Goal: Use online tool/utility: Utilize a website feature to perform a specific function

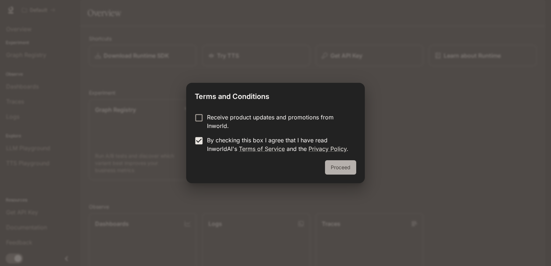
click at [335, 162] on button "Proceed" at bounding box center [340, 167] width 31 height 14
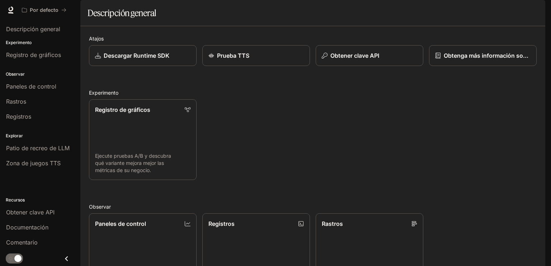
click at [287, 120] on div "Registro de gráficos Ejecute pruebas A/B y descubra qué variante mejora mejor l…" at bounding box center [309, 137] width 453 height 86
click at [161, 156] on link "Registro de gráficos Ejecute pruebas A/B y descubra qué variante mejora mejor l…" at bounding box center [143, 139] width 109 height 81
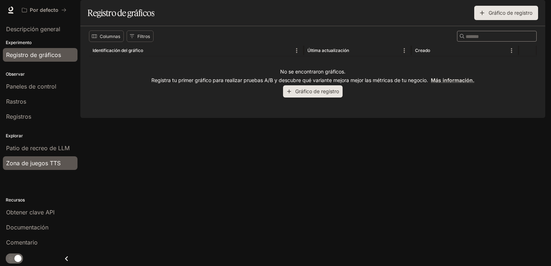
click at [25, 165] on font "Zona de juegos TTS" at bounding box center [33, 163] width 55 height 7
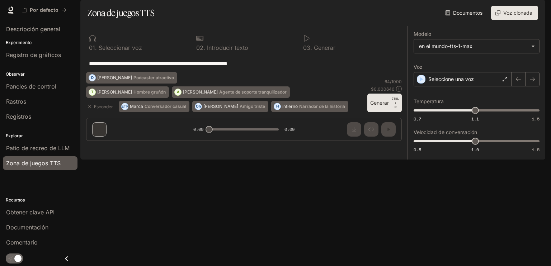
click at [378, 112] on button "Generar CTRL + ⏎" at bounding box center [384, 103] width 34 height 19
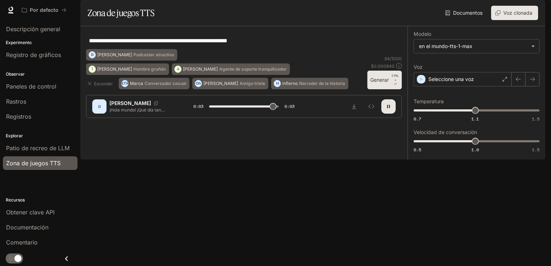
type input "*"
drag, startPoint x: 191, startPoint y: 203, endPoint x: 177, endPoint y: 113, distance: 91.5
click at [177, 101] on div "**********" at bounding box center [244, 66] width 316 height 69
click at [117, 75] on button "T [PERSON_NAME] gruñón" at bounding box center [127, 68] width 83 height 11
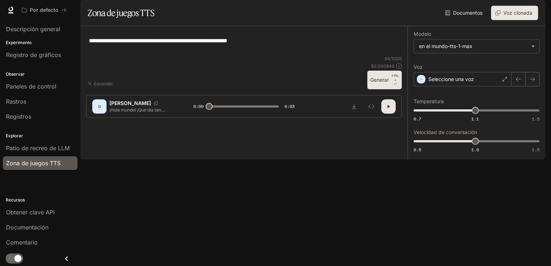
type textarea "**********"
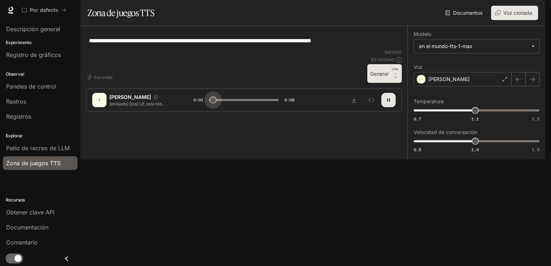
drag, startPoint x: 217, startPoint y: 242, endPoint x: 207, endPoint y: 242, distance: 9.7
click at [207, 105] on div at bounding box center [243, 100] width 75 height 11
click at [386, 107] on button "button" at bounding box center [388, 100] width 14 height 14
click at [376, 77] on font "Generar" at bounding box center [379, 74] width 19 height 6
click at [389, 107] on button "button" at bounding box center [388, 100] width 14 height 14
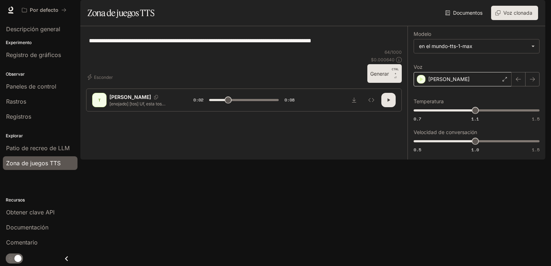
click at [502, 86] on div "[PERSON_NAME]" at bounding box center [463, 79] width 98 height 14
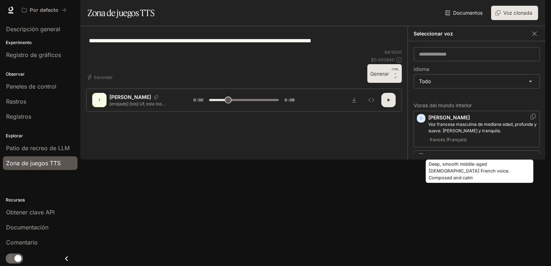
click at [466, 133] on font "Voz francesa masculina de mediana edad, profunda y suave. [PERSON_NAME] y tranq…" at bounding box center [482, 128] width 108 height 12
type input "***"
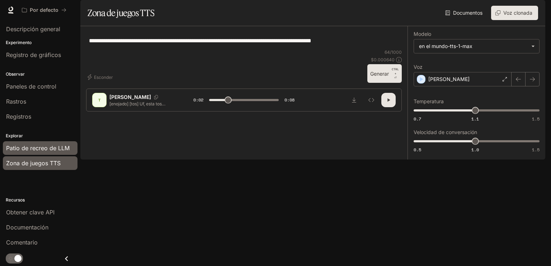
click at [20, 148] on font "Patio de recreo de LLM" at bounding box center [37, 148] width 63 height 7
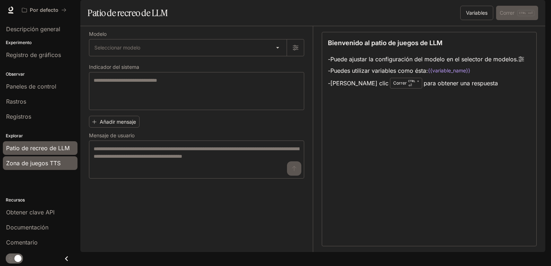
click at [27, 159] on span "Zona de juegos TTS" at bounding box center [33, 163] width 55 height 9
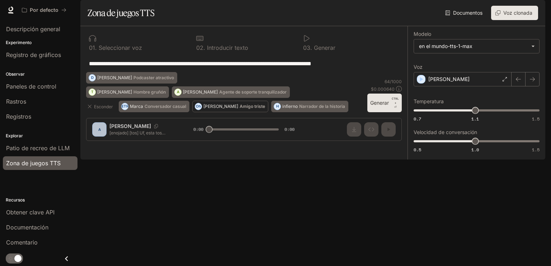
click at [240, 109] on font "Amigo triste" at bounding box center [252, 106] width 25 height 5
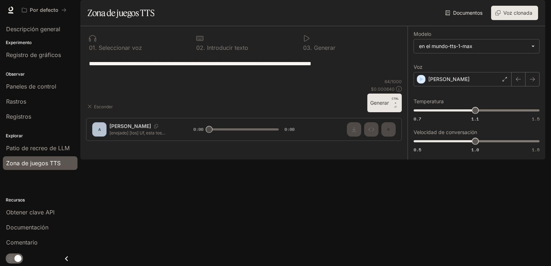
type textarea "**********"
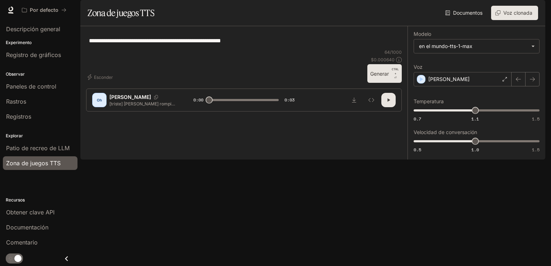
click at [383, 77] on font "Generar" at bounding box center [379, 74] width 19 height 6
type input "*"
click at [38, 31] on font "Descripción general" at bounding box center [33, 28] width 54 height 7
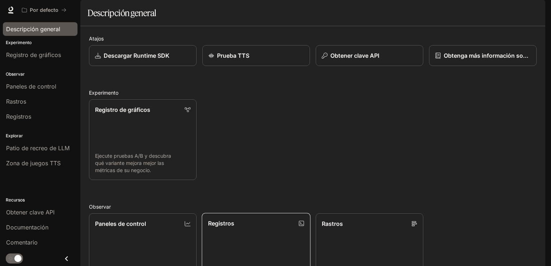
scroll to position [174, 0]
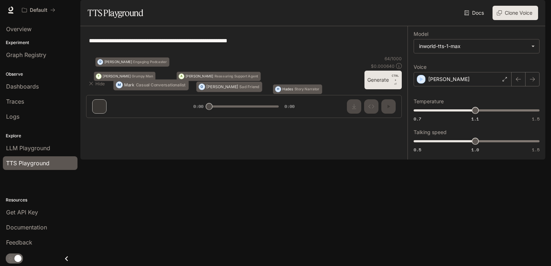
type textarea "**********"
